Goal: Complete application form: Complete application form

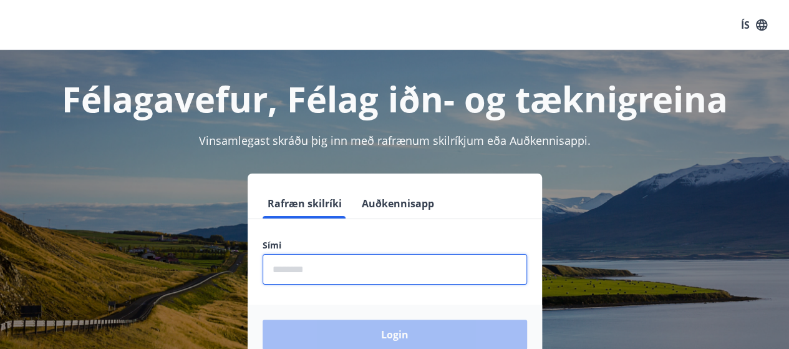
click at [349, 276] on input "phone" at bounding box center [395, 269] width 265 height 31
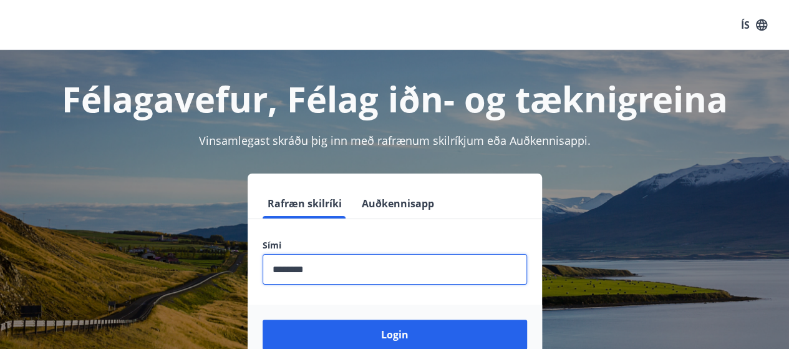
type input "********"
click at [263, 319] on button "Login" at bounding box center [395, 334] width 265 height 30
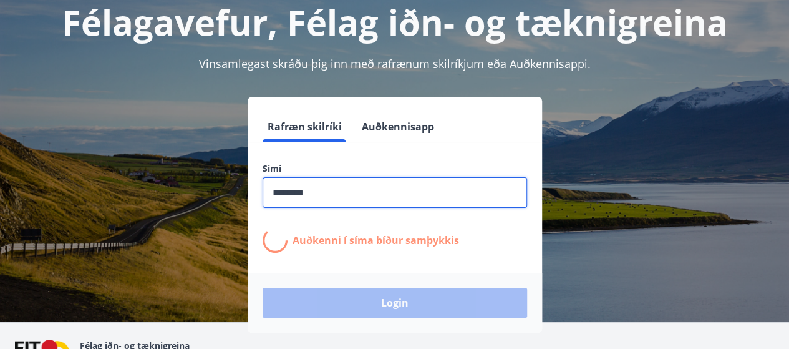
scroll to position [85, 0]
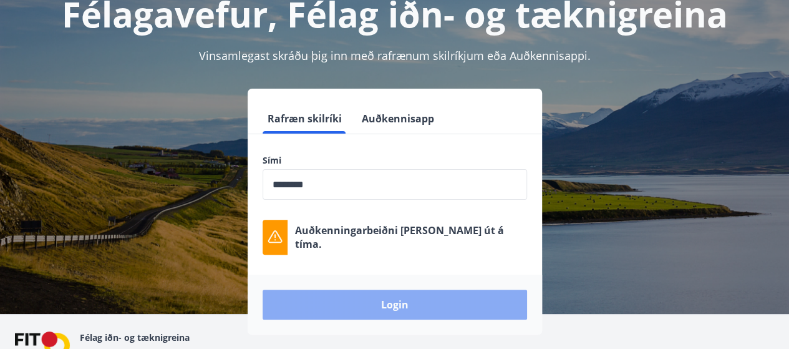
drag, startPoint x: 359, startPoint y: 304, endPoint x: 308, endPoint y: 298, distance: 51.5
click at [308, 298] on button "Login" at bounding box center [395, 305] width 265 height 30
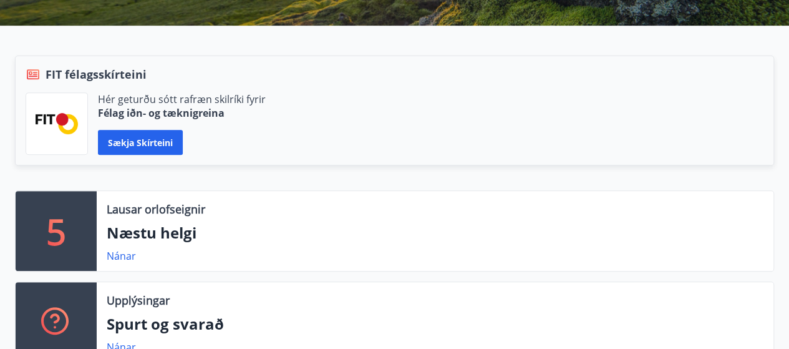
scroll to position [239, 0]
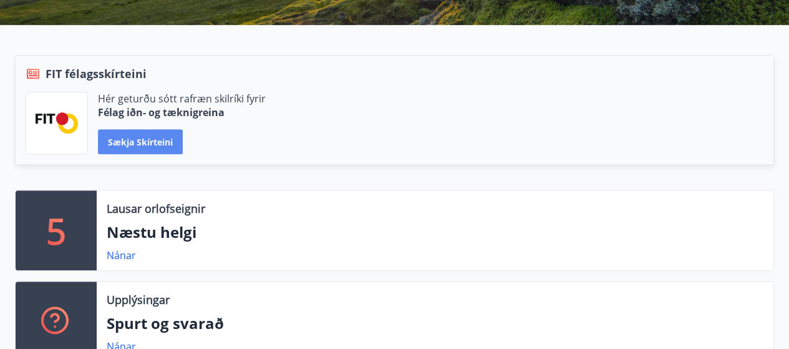
click at [172, 143] on button "Sækja skírteini" at bounding box center [140, 141] width 85 height 25
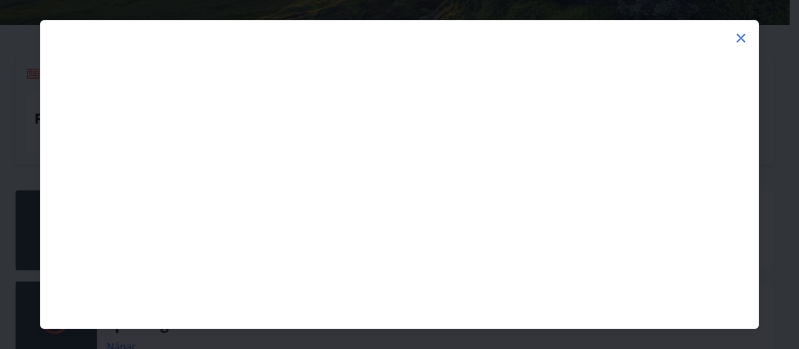
click at [742, 38] on icon at bounding box center [740, 38] width 15 height 15
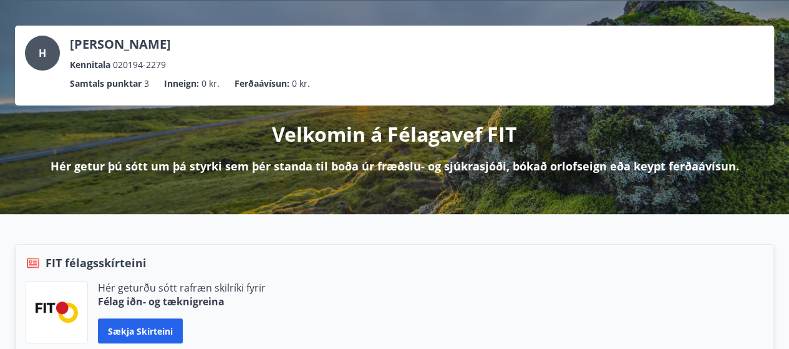
scroll to position [0, 0]
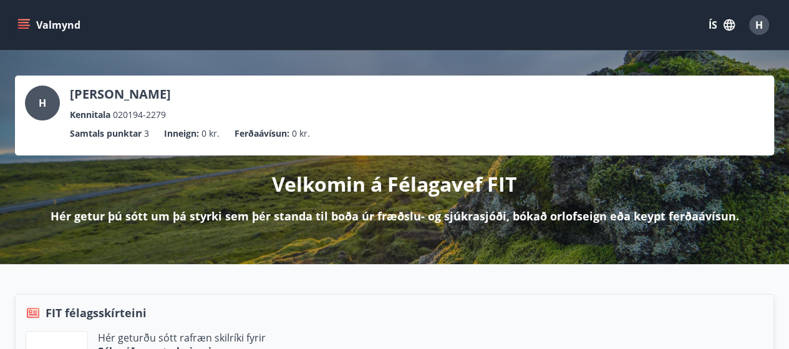
click at [767, 26] on div "H" at bounding box center [759, 25] width 20 height 20
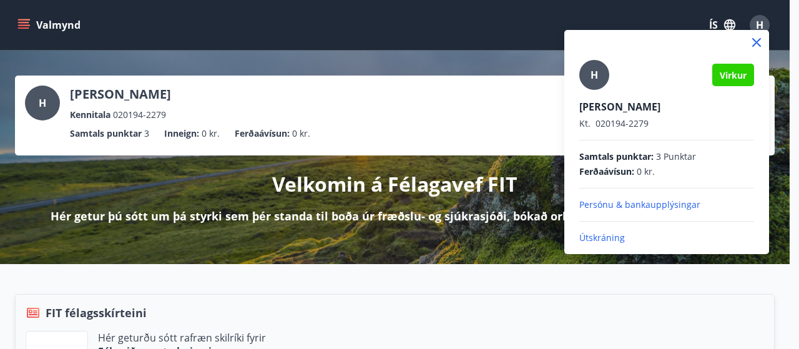
click at [535, 301] on div at bounding box center [399, 174] width 799 height 349
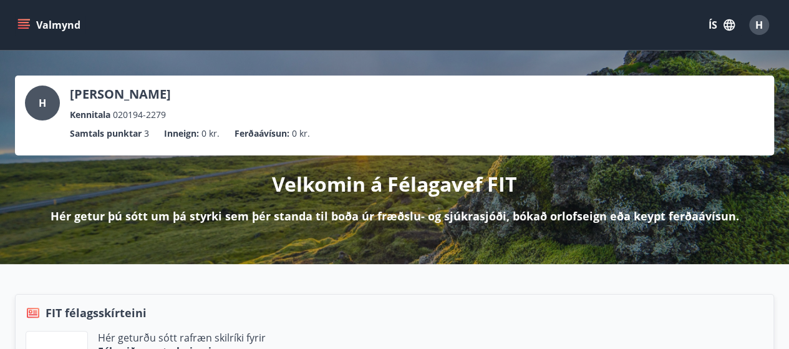
click at [32, 19] on button "Valmynd" at bounding box center [50, 25] width 71 height 22
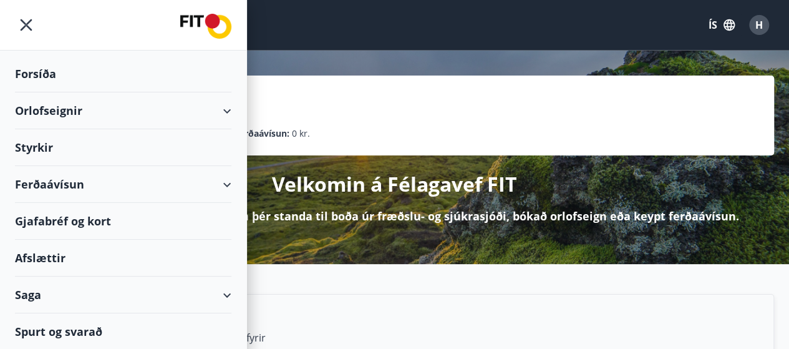
click at [106, 156] on div "Styrkir" at bounding box center [123, 147] width 217 height 37
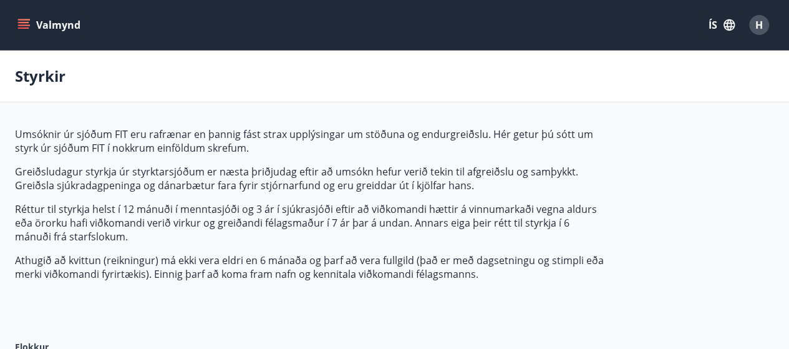
type input "***"
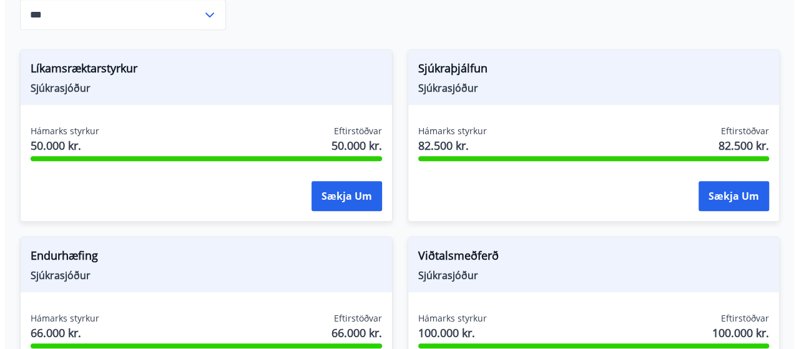
scroll to position [357, 0]
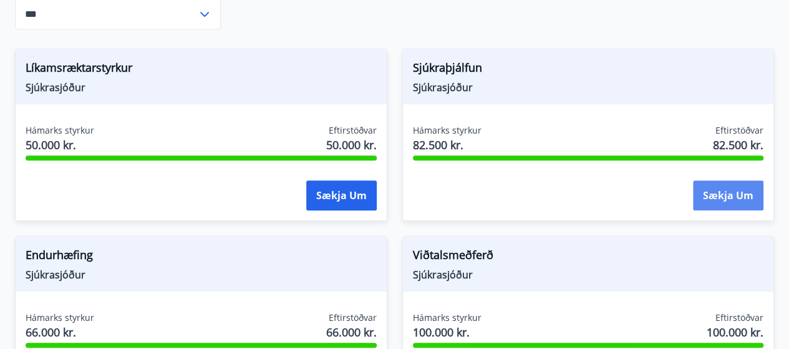
click at [736, 199] on button "Sækja um" at bounding box center [728, 195] width 71 height 30
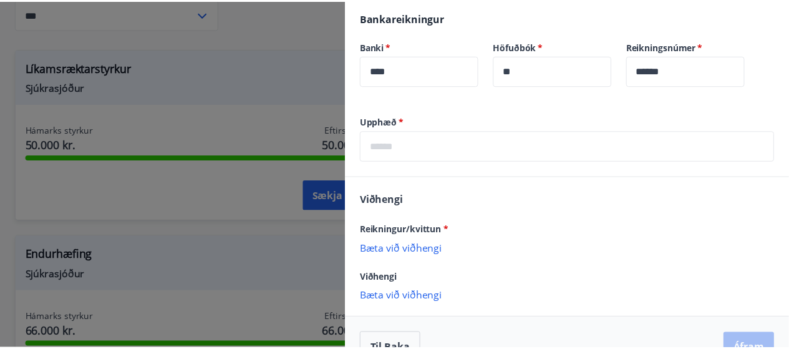
scroll to position [467, 0]
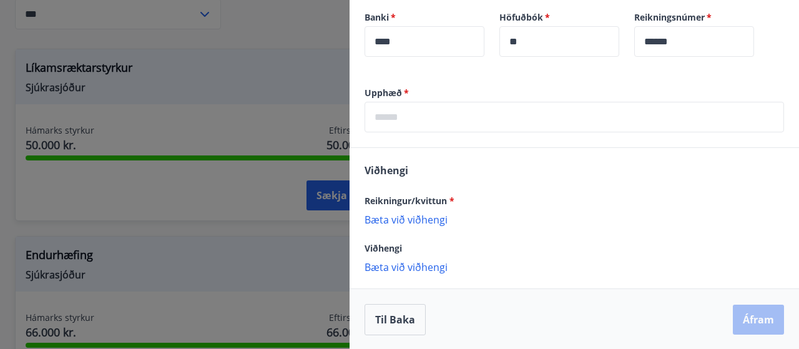
click at [241, 56] on div at bounding box center [399, 174] width 799 height 349
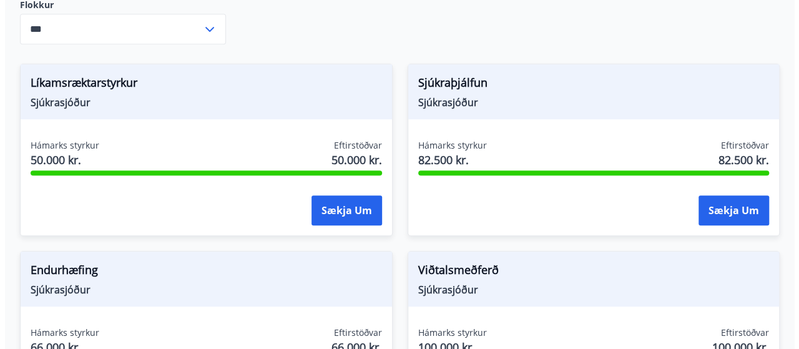
scroll to position [341, 0]
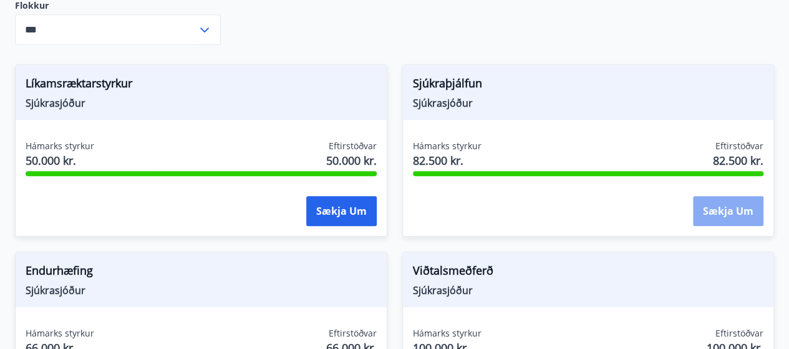
click at [718, 215] on button "Sækja um" at bounding box center [728, 211] width 71 height 30
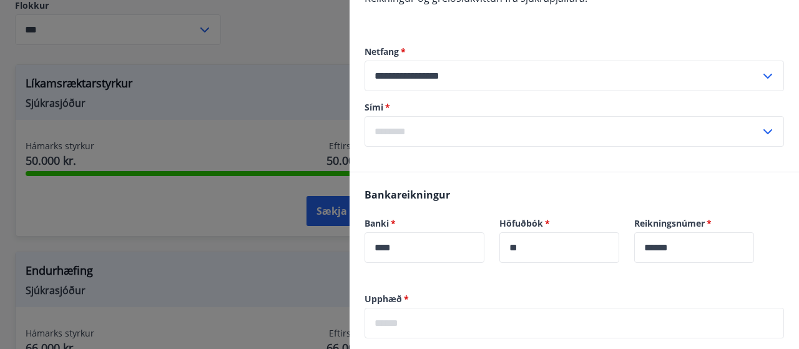
scroll to position [261, 0]
click at [454, 138] on input "text" at bounding box center [562, 130] width 396 height 31
click at [421, 120] on input "text" at bounding box center [562, 130] width 396 height 31
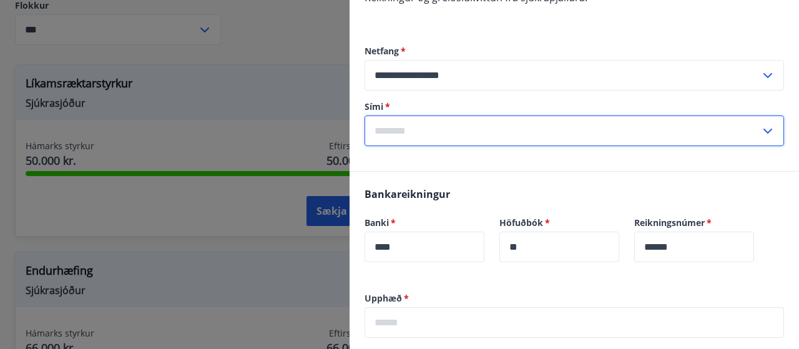
click at [421, 120] on input "text" at bounding box center [562, 130] width 396 height 31
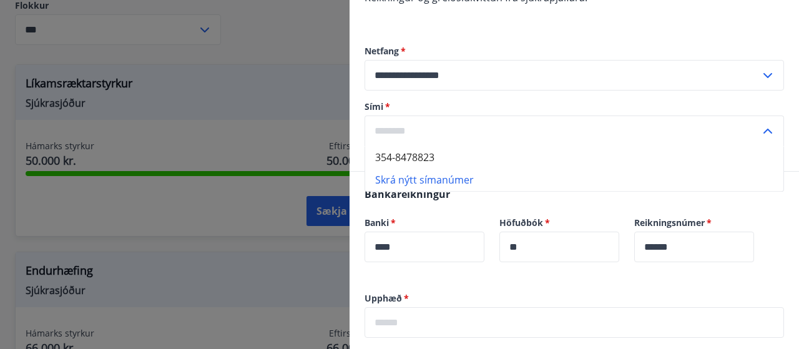
click at [402, 127] on input "text" at bounding box center [562, 130] width 396 height 31
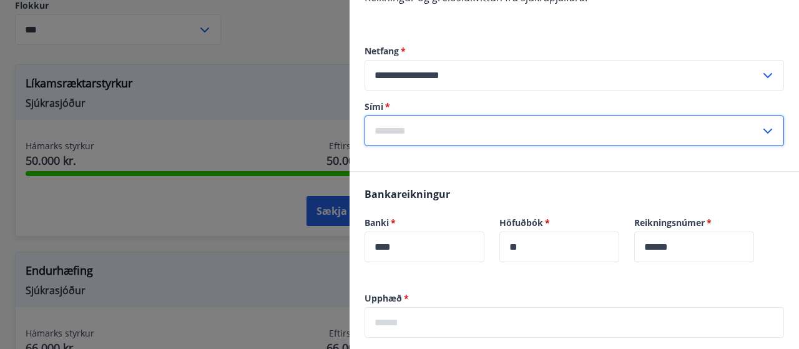
click at [402, 127] on input "text" at bounding box center [562, 130] width 396 height 31
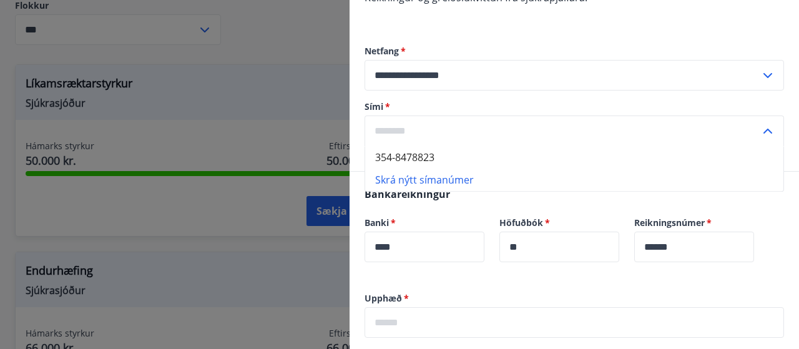
click at [432, 124] on input "text" at bounding box center [562, 130] width 396 height 31
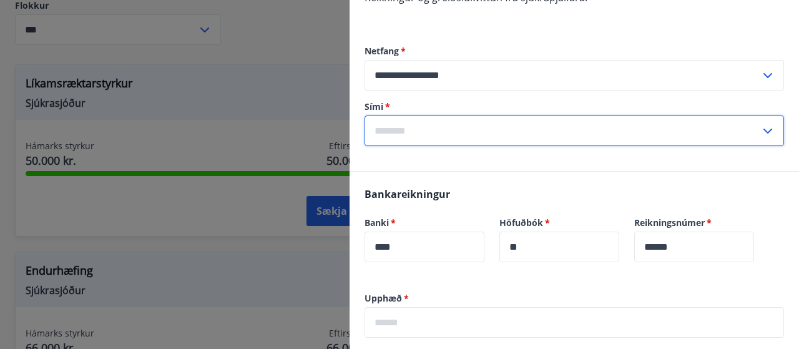
click at [494, 77] on input "**********" at bounding box center [562, 75] width 396 height 31
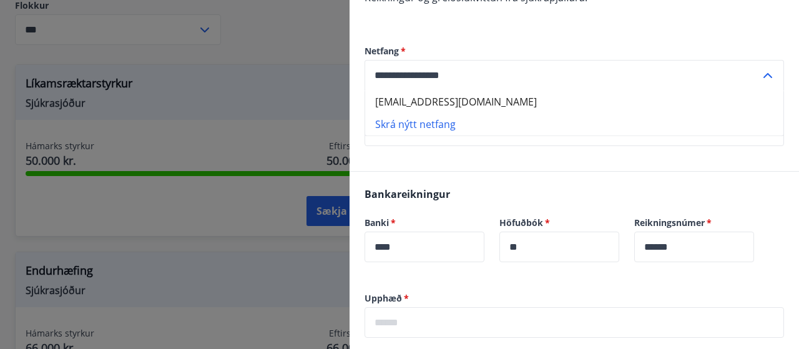
type input "**********"
click at [505, 52] on label "Netfang   *" at bounding box center [573, 51] width 419 height 12
click at [461, 202] on div "Banki   * **** ​" at bounding box center [416, 232] width 135 height 61
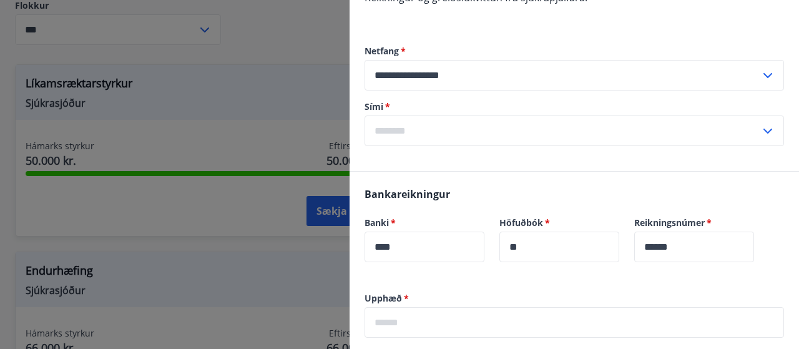
click at [451, 323] on input "text" at bounding box center [573, 322] width 419 height 31
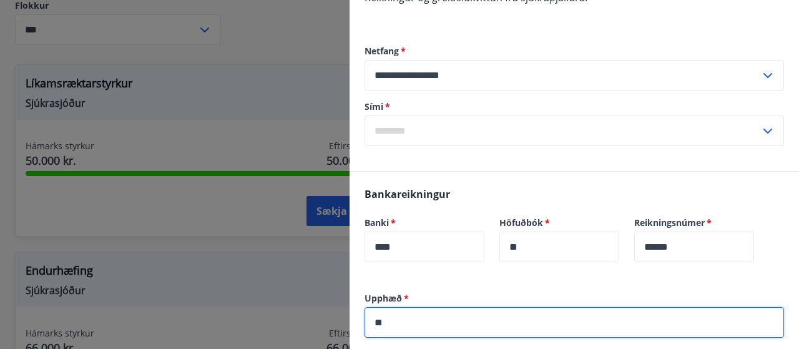
type input "*"
click at [433, 128] on input "text" at bounding box center [562, 130] width 396 height 31
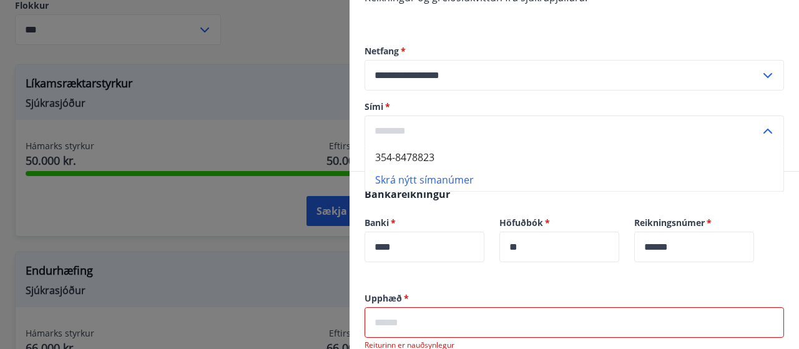
click at [430, 158] on li "354-8478823" at bounding box center [574, 157] width 418 height 22
click at [396, 135] on input "**********" at bounding box center [562, 130] width 396 height 31
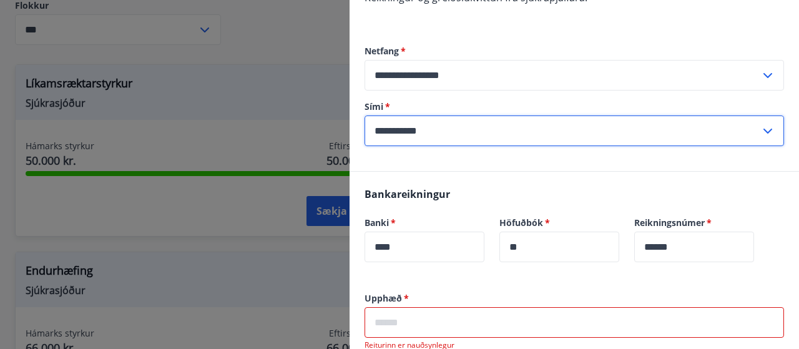
type input "**********"
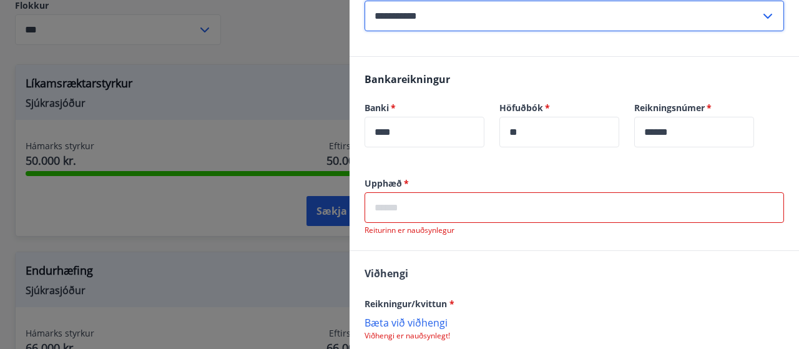
scroll to position [386, 0]
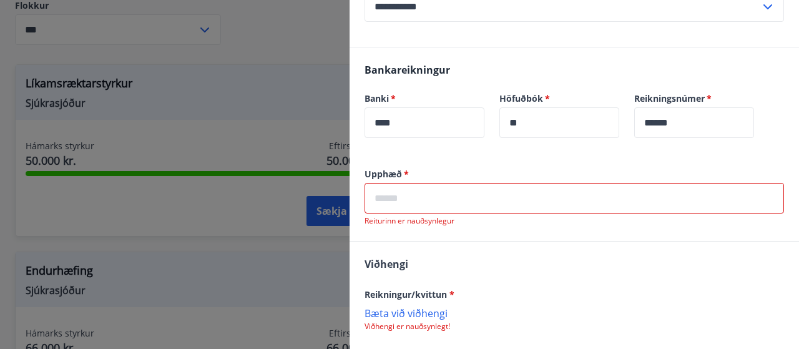
click at [453, 209] on input "text" at bounding box center [573, 198] width 419 height 31
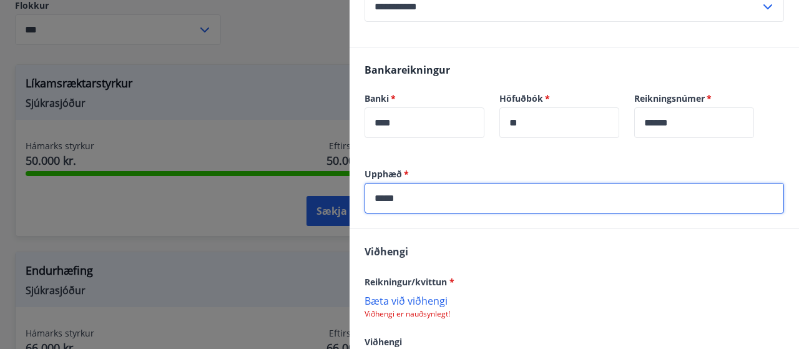
type input "*****"
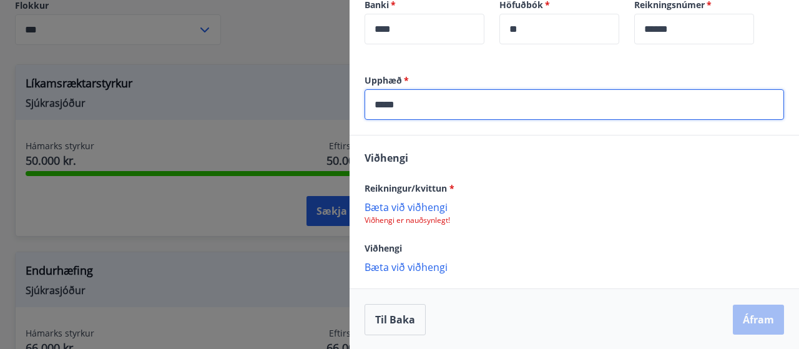
click at [412, 203] on p "Bæta við viðhengi" at bounding box center [573, 206] width 419 height 12
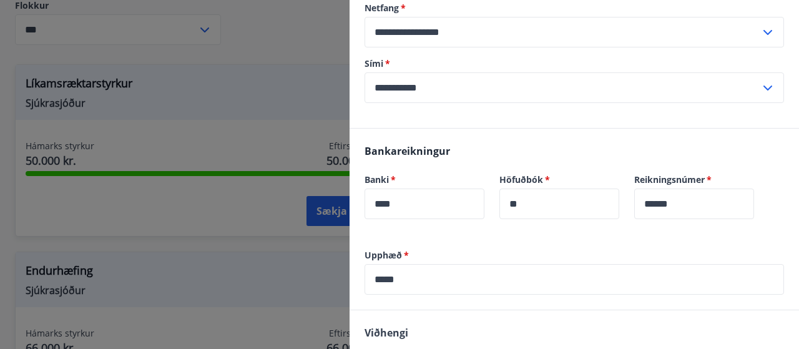
scroll to position [480, 0]
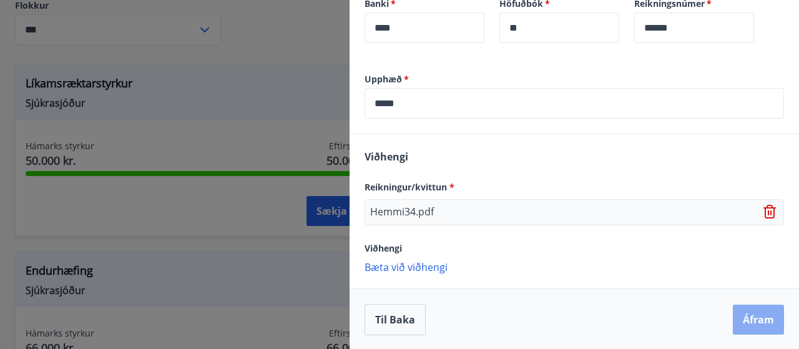
click at [754, 314] on button "Áfram" at bounding box center [758, 319] width 51 height 30
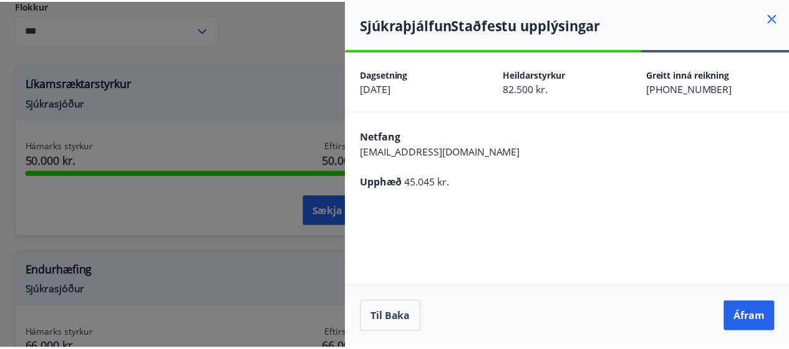
scroll to position [0, 0]
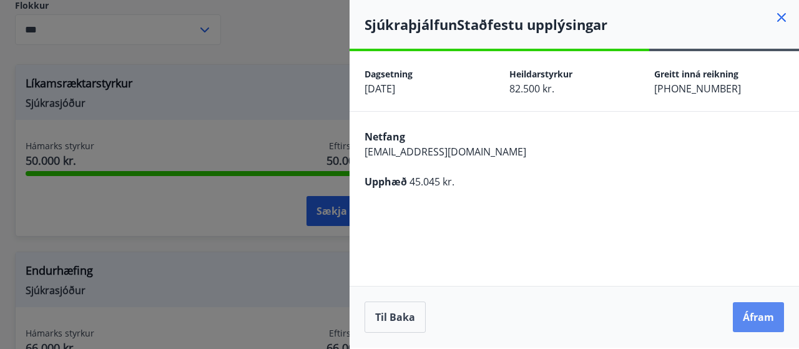
click at [761, 308] on button "Áfram" at bounding box center [758, 317] width 51 height 30
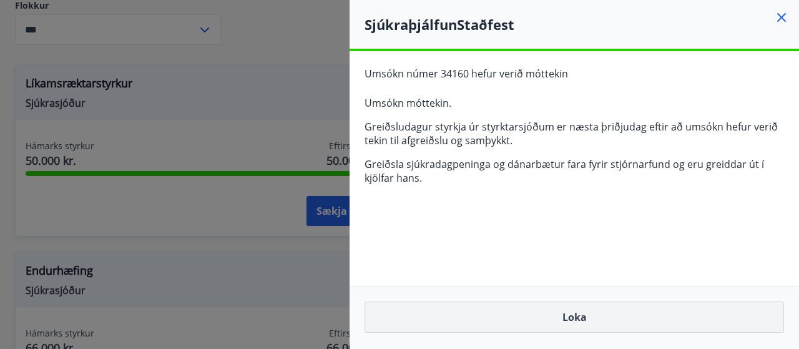
click at [626, 310] on button "Loka" at bounding box center [573, 316] width 419 height 31
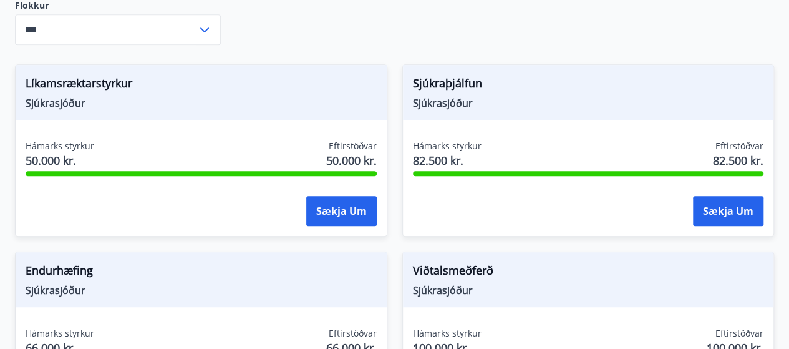
click at [480, 210] on div "Sækja um" at bounding box center [588, 211] width 351 height 31
